Goal: Task Accomplishment & Management: Use online tool/utility

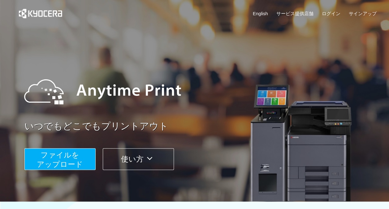
click at [64, 161] on span "ファイルを ​​アップロード" at bounding box center [60, 160] width 46 height 18
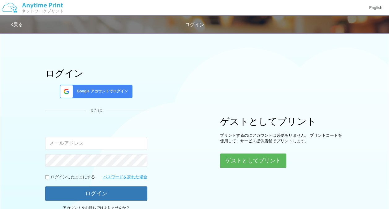
click at [99, 89] on span "Google アカウントでログイン" at bounding box center [101, 91] width 54 height 5
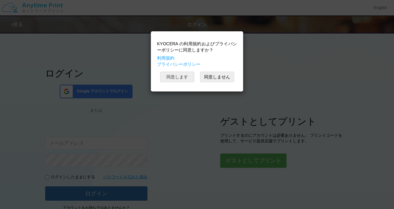
click at [170, 76] on button "同意します" at bounding box center [177, 77] width 34 height 11
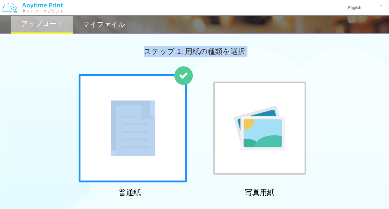
drag, startPoint x: 218, startPoint y: 128, endPoint x: 154, endPoint y: 143, distance: 65.8
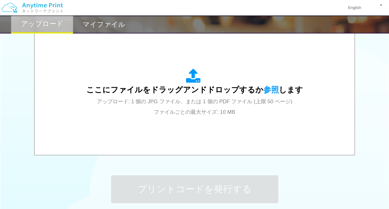
scroll to position [204, 0]
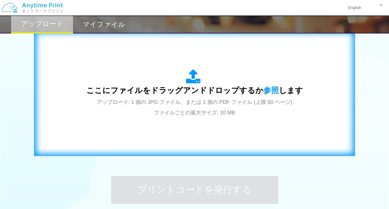
click at [157, 131] on div "ここにファイルをドラッグアンドドロップするか 参照 します アップロード: 1 個の JPG ファイル、または 1 個の PDF ファイル (上限 50 ペー…" at bounding box center [195, 93] width 308 height 112
click at [181, 117] on div "ここにファイルをドラッグアンドドロップするか 参照 します アップロード: 1 個の JPG ファイル、または 1 個の PDF ファイル (上限 50 ペー…" at bounding box center [194, 93] width 217 height 48
drag, startPoint x: 166, startPoint y: 95, endPoint x: 139, endPoint y: 90, distance: 27.7
click at [139, 90] on span "ここにファイルをドラッグアンドドロップするか 参照 します" at bounding box center [194, 90] width 217 height 9
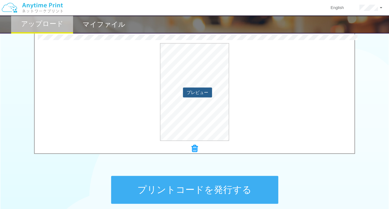
click at [197, 92] on button "プレビュー" at bounding box center [197, 92] width 29 height 10
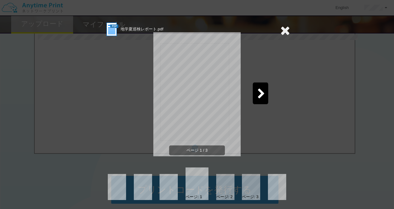
click at [257, 97] on icon at bounding box center [261, 94] width 8 height 11
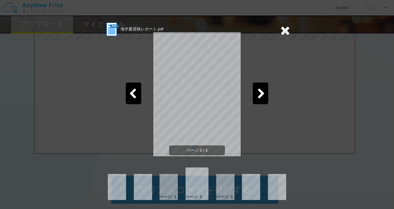
click at [257, 97] on icon at bounding box center [261, 94] width 8 height 11
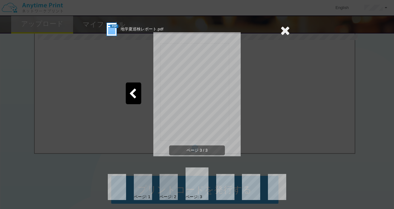
click at [283, 31] on icon at bounding box center [285, 30] width 10 height 12
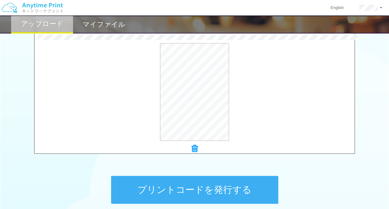
scroll to position [262, 0]
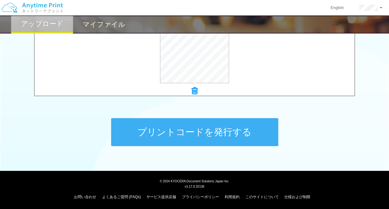
click at [193, 133] on button "プリントコードを発行する" at bounding box center [194, 132] width 167 height 28
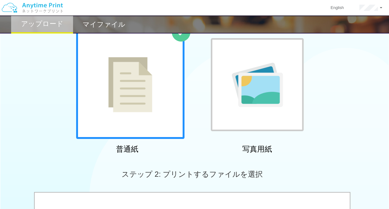
scroll to position [12, 0]
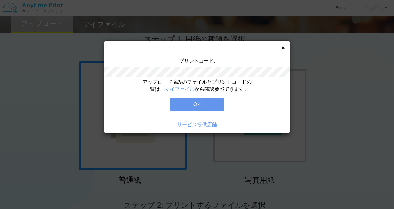
click at [207, 103] on button "OK" at bounding box center [196, 105] width 53 height 14
